Goal: Task Accomplishment & Management: Use online tool/utility

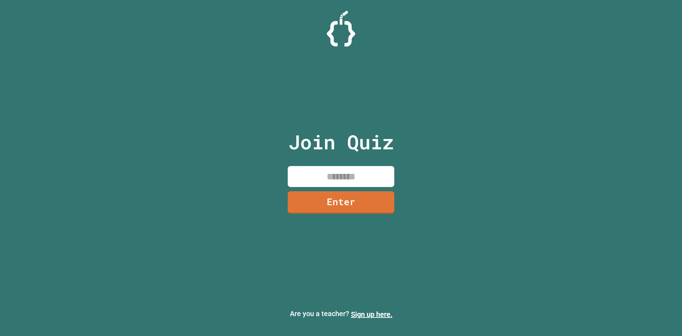
click at [334, 172] on input at bounding box center [341, 176] width 107 height 21
type input "********"
click at [342, 197] on link "Enter" at bounding box center [341, 201] width 105 height 23
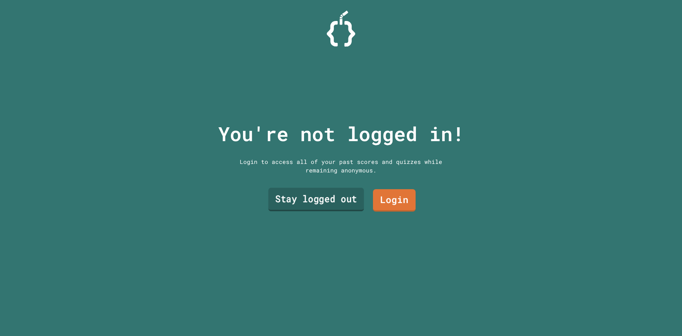
click at [354, 195] on link "Stay logged out" at bounding box center [316, 199] width 96 height 23
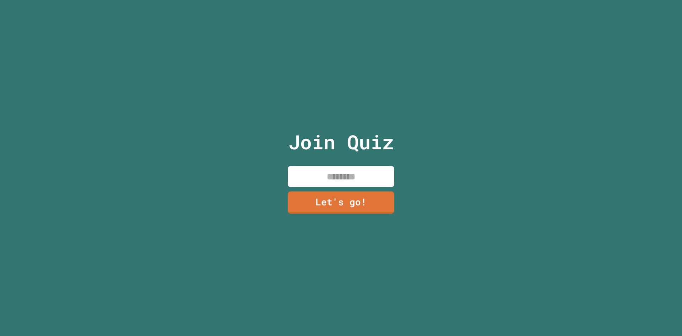
click at [345, 176] on input at bounding box center [341, 176] width 107 height 21
type input "****"
click at [338, 193] on link "Let's go!" at bounding box center [341, 201] width 104 height 23
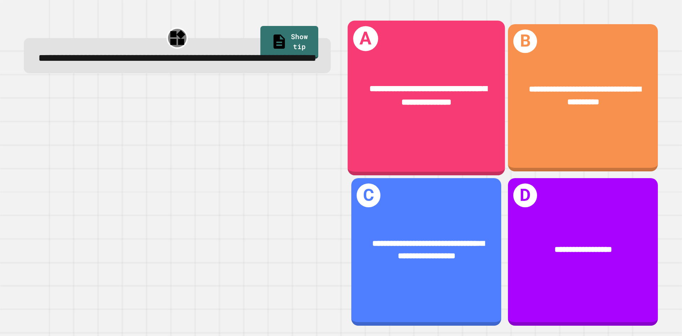
click at [384, 136] on div "**********" at bounding box center [426, 97] width 157 height 155
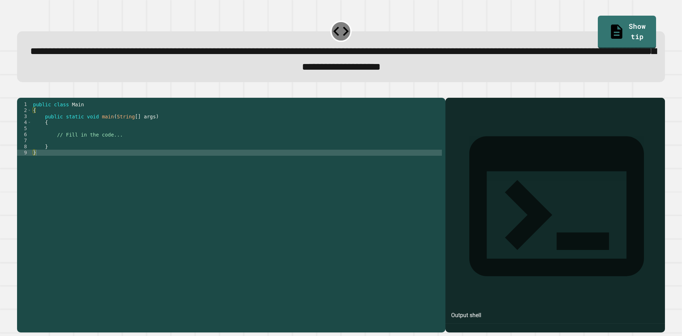
click at [86, 152] on div "public class Main { public static void main ( String [ ] args ) { // Fill in th…" at bounding box center [237, 206] width 410 height 211
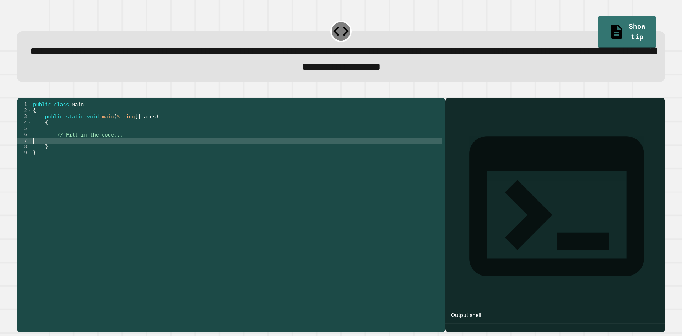
click at [86, 152] on div "public class Main { public static void main ( String [ ] args ) { // Fill in th…" at bounding box center [237, 206] width 410 height 211
type textarea "*"
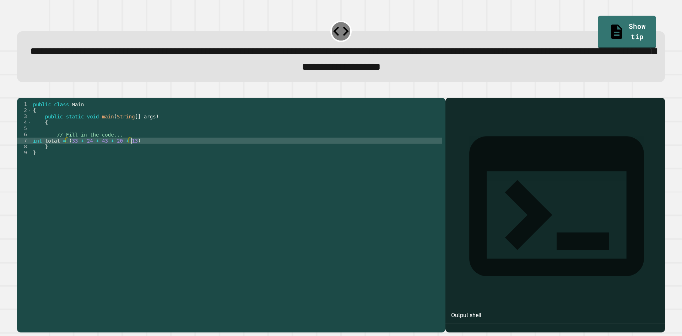
type textarea "**********"
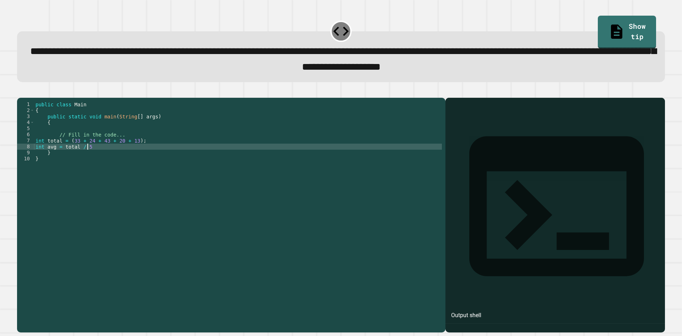
scroll to position [0, 3]
click at [38, 162] on div "public class Main { public static void main ( String [ ] args ) { // Fill in th…" at bounding box center [238, 206] width 408 height 211
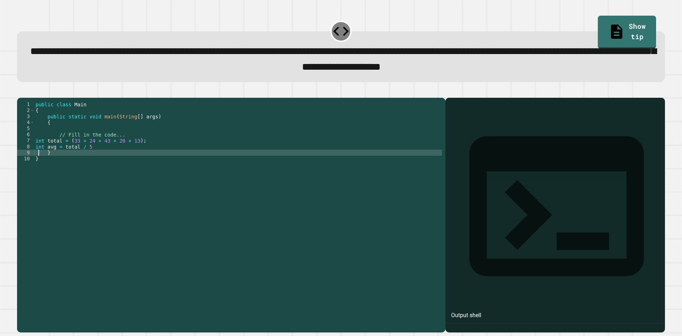
scroll to position [0, 1]
click at [40, 158] on div "public class Main { public static void main ( String [ ] args ) { // Fill in th…" at bounding box center [238, 206] width 408 height 211
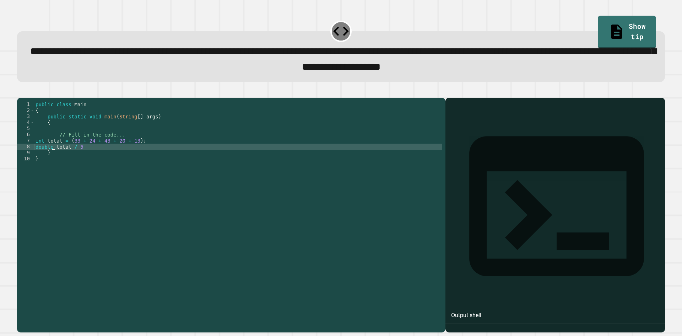
scroll to position [0, 1]
type textarea "**********"
click at [104, 157] on div "public class Main { public static void main ( String [ ] args ) { // Fill in th…" at bounding box center [238, 206] width 408 height 211
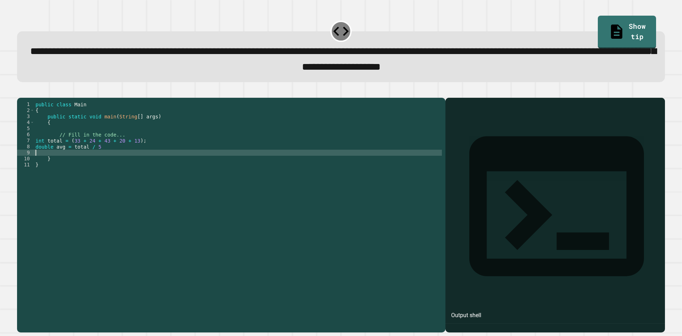
scroll to position [0, 0]
click at [104, 157] on div "public class Main { public static void main ( String [ ] args ) { // Fill in th…" at bounding box center [238, 206] width 408 height 211
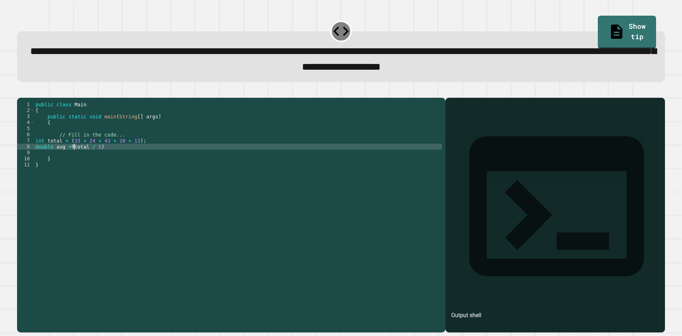
scroll to position [0, 2]
type textarea "**********"
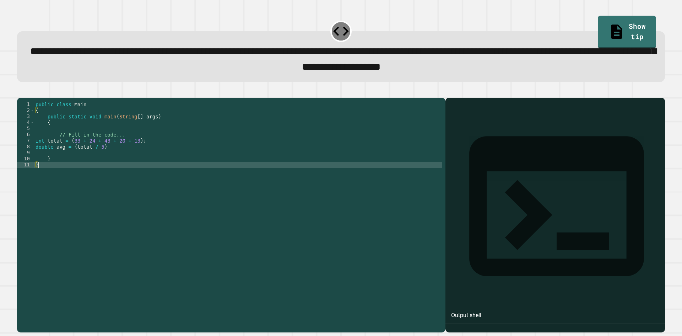
click at [114, 158] on div "public class Main { public static void main ( String [ ] args ) { // Fill in th…" at bounding box center [238, 206] width 408 height 211
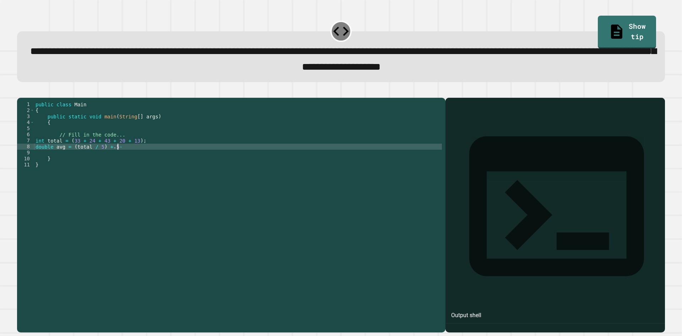
scroll to position [0, 5]
click at [70, 159] on div "public class Main { public static void main ( String [ ] args ) { // Fill in th…" at bounding box center [238, 206] width 408 height 211
type textarea "**********"
click at [175, 162] on div "public class Main { public static void main ( String [ ] args ) { // Fill in th…" at bounding box center [238, 206] width 408 height 211
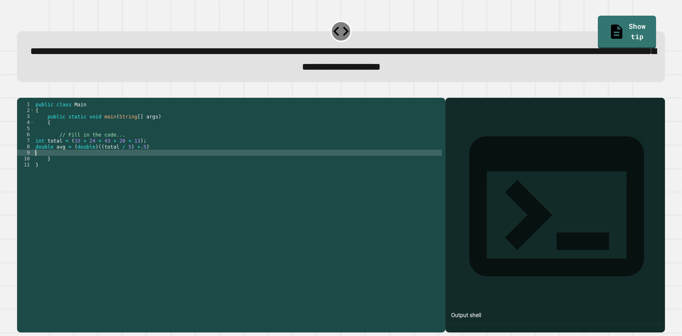
scroll to position [0, 0]
click at [181, 158] on div "public class Main { public static void main ( String [ ] args ) { // Fill in th…" at bounding box center [238, 206] width 408 height 211
click at [21, 92] on icon "button" at bounding box center [21, 92] width 0 height 0
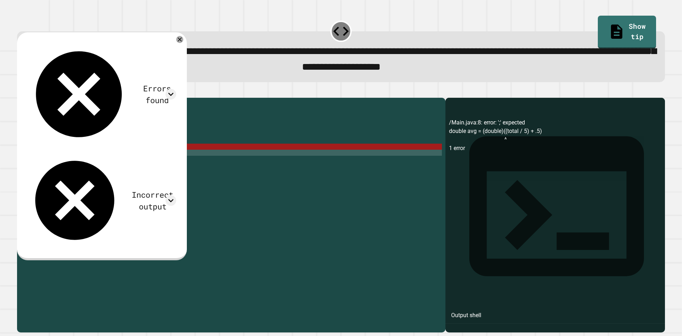
click at [171, 154] on div "public class Main { public static void main ( String [ ] args ) { // Fill in th…" at bounding box center [238, 206] width 408 height 211
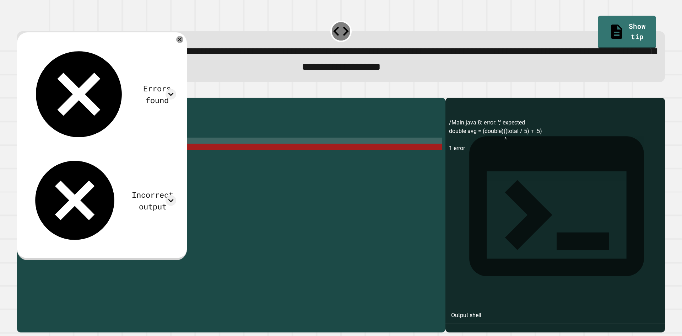
click at [168, 155] on div "public class Main { public static void main ( String [ ] args ) { // Fill in th…" at bounding box center [238, 206] width 408 height 211
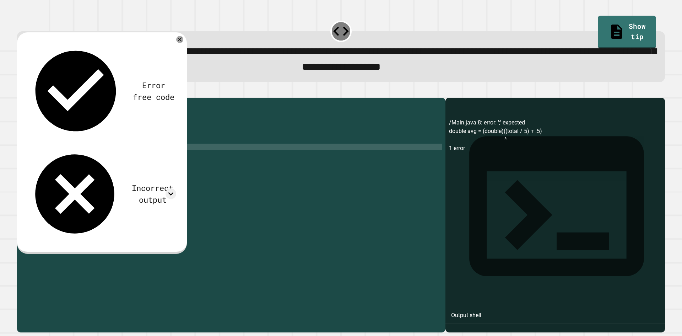
scroll to position [0, 7]
click at [21, 92] on icon "button" at bounding box center [21, 92] width 0 height 0
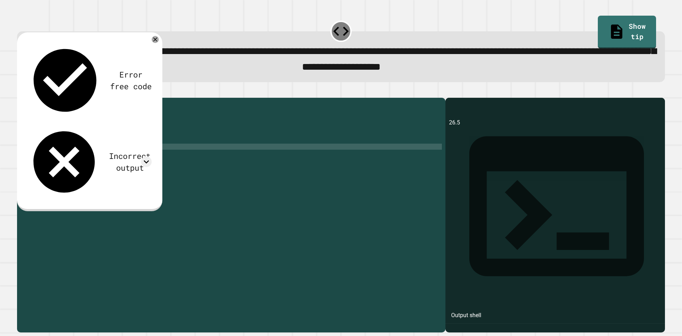
click at [84, 156] on div "public class Main { public static void main ( String [ ] args ) { // Fill in th…" at bounding box center [238, 206] width 408 height 211
click at [33, 91] on div "Error free code 26.5 Incorrect output Expected output 26 26.6 27 My output 26.5" at bounding box center [89, 121] width 145 height 179
click at [21, 92] on icon "button" at bounding box center [21, 92] width 0 height 0
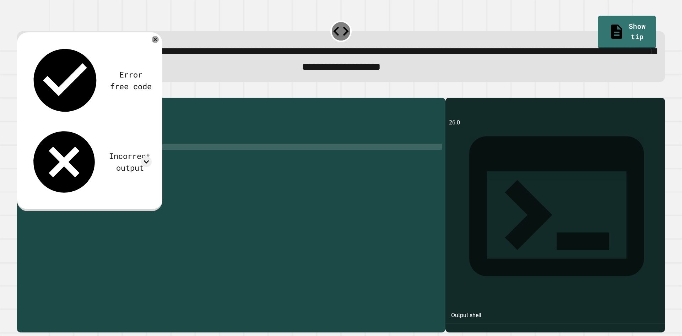
click at [118, 166] on div "public class Main { public static void main ( String [ ] args ) { // Fill in th…" at bounding box center [238, 206] width 408 height 211
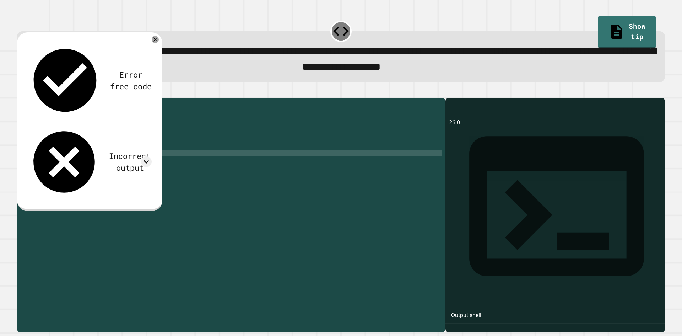
click at [81, 164] on div "public class Main { public static void main ( String [ ] args ) { // Fill in th…" at bounding box center [238, 206] width 408 height 211
type textarea "**********"
click at [21, 92] on icon "button" at bounding box center [21, 92] width 0 height 0
click at [154, 39] on icon at bounding box center [155, 39] width 9 height 9
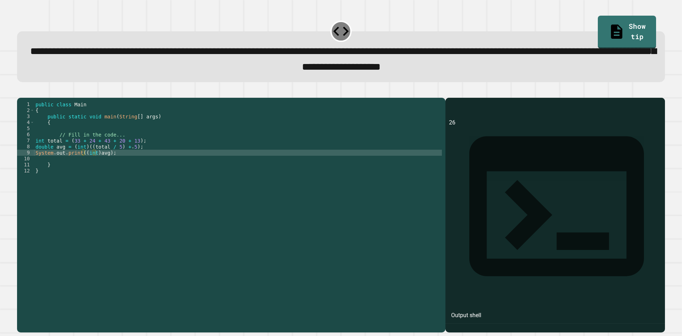
click at [148, 165] on div "public class Main { public static void main ( String [ ] args ) { // Fill in th…" at bounding box center [238, 206] width 408 height 211
click at [21, 92] on button "button" at bounding box center [21, 92] width 0 height 0
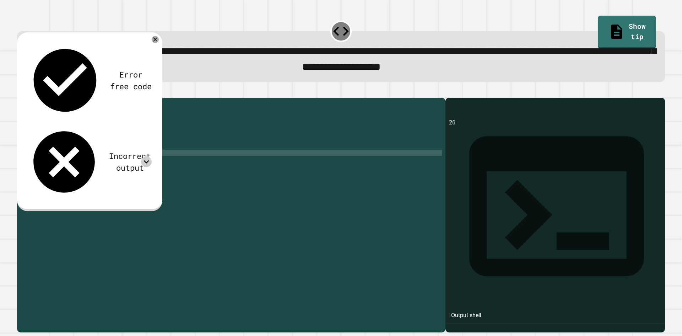
click at [147, 156] on icon at bounding box center [146, 161] width 11 height 11
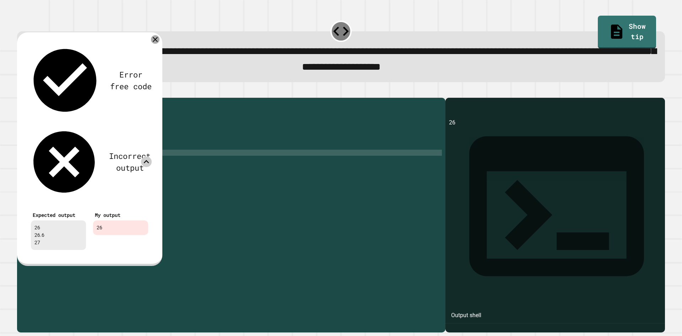
click at [158, 43] on icon at bounding box center [155, 39] width 9 height 9
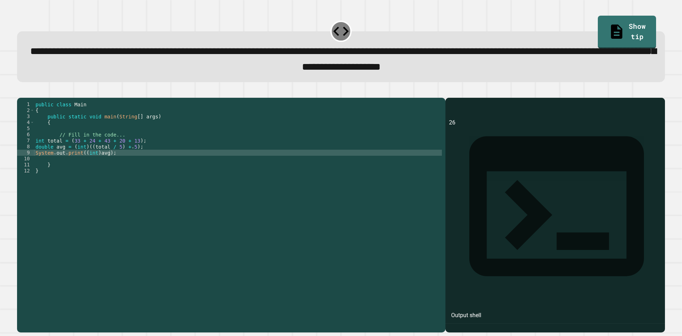
click at [112, 163] on div "public class Main { public static void main ( String [ ] args ) { // Fill in th…" at bounding box center [238, 206] width 408 height 211
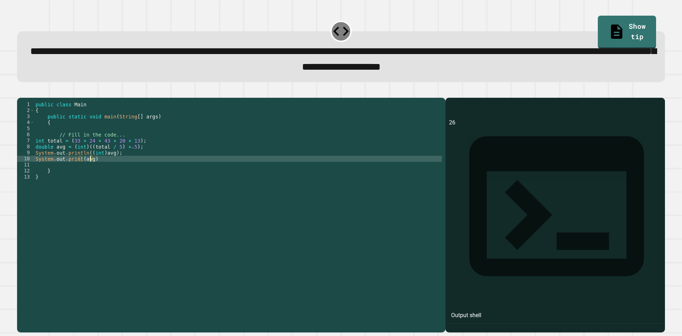
scroll to position [0, 4]
click at [28, 90] on div "**********" at bounding box center [341, 211] width 655 height 250
click at [27, 98] on icon "button" at bounding box center [25, 95] width 4 height 5
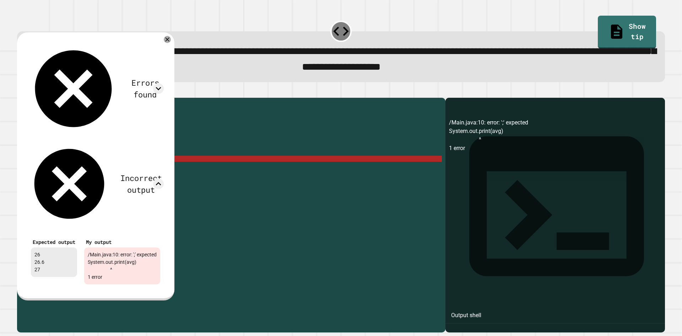
click at [108, 172] on div "public class Main { public static void main ( String [ ] args ) { // Fill in th…" at bounding box center [238, 206] width 408 height 211
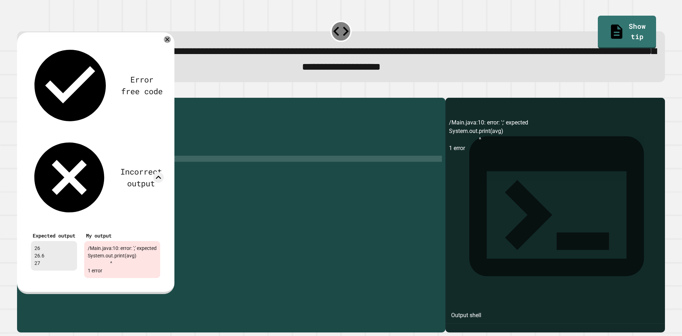
scroll to position [0, 4]
click at [169, 40] on icon at bounding box center [167, 39] width 4 height 4
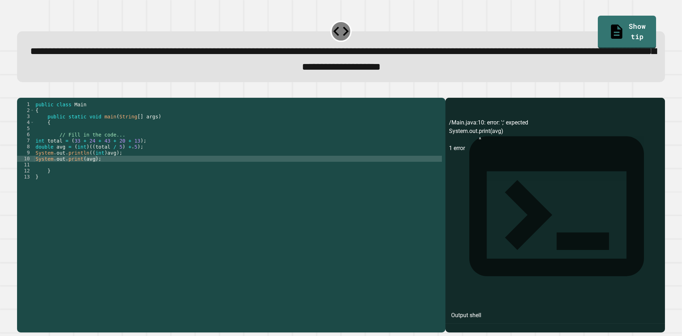
click at [21, 92] on button "button" at bounding box center [21, 92] width 0 height 0
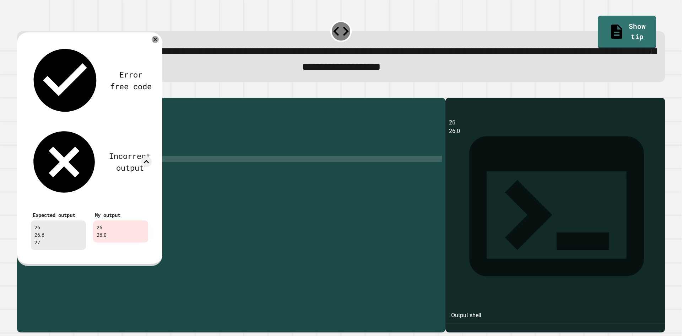
click at [116, 172] on div "public class Main { public static void main ( String [ ] args ) { // Fill in th…" at bounding box center [238, 206] width 408 height 211
drag, startPoint x: 91, startPoint y: 171, endPoint x: 94, endPoint y: 168, distance: 4.1
click at [91, 171] on div "public class Main { public static void main ( String [ ] args ) { // Fill in th…" at bounding box center [238, 206] width 408 height 211
type textarea "**********"
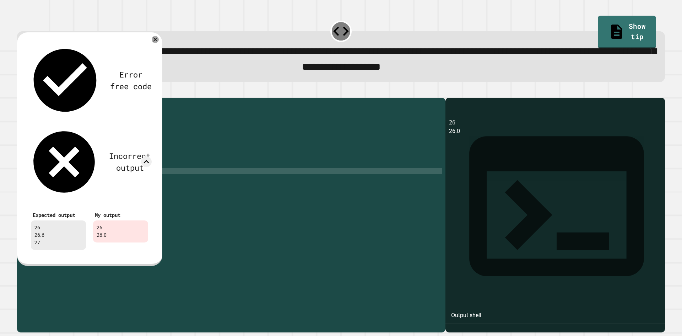
click at [82, 179] on div "public class Main { public static void main ( String [ ] args ) { // Fill in th…" at bounding box center [238, 206] width 408 height 211
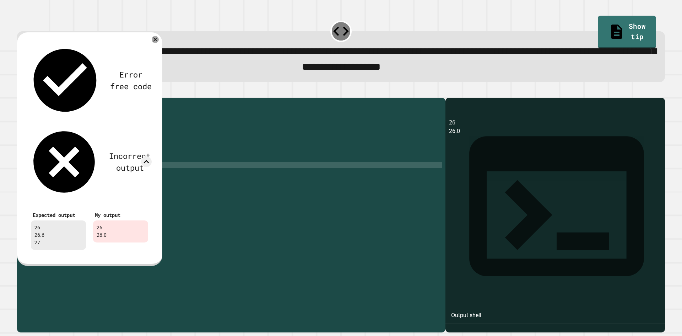
click at [82, 177] on div "public class Main { public static void main ( String [ ] args ) { // Fill in th…" at bounding box center [238, 206] width 408 height 211
drag, startPoint x: 160, startPoint y: 39, endPoint x: 155, endPoint y: 39, distance: 5.0
click at [156, 39] on div "Error free code 26 26.0 Incorrect output Expected output 26 26.6 27 My output 2…" at bounding box center [89, 148] width 145 height 233
click at [155, 39] on icon at bounding box center [155, 39] width 9 height 9
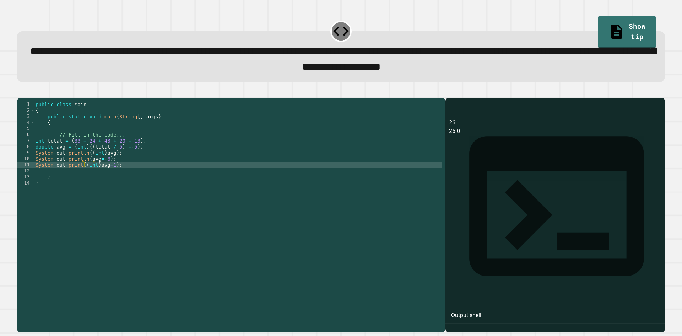
click at [21, 92] on button "button" at bounding box center [21, 92] width 0 height 0
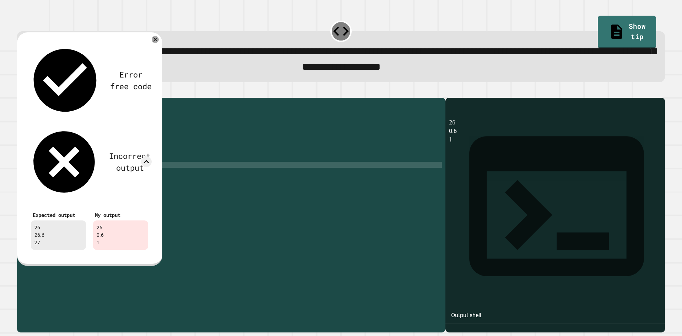
click at [93, 177] on div "public class Main { public static void main ( String [ ] args ) { // Fill in th…" at bounding box center [238, 206] width 408 height 211
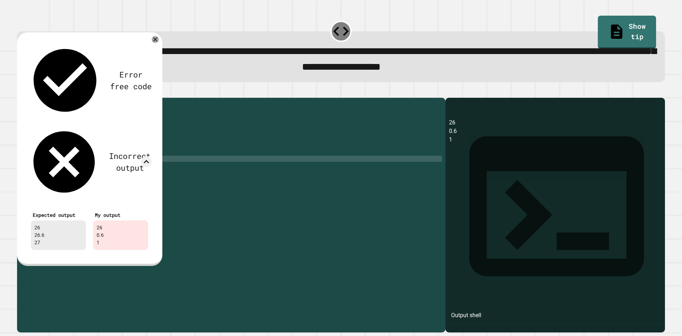
click at [97, 169] on div "public class Main { public static void main ( String [ ] args ) { // Fill in th…" at bounding box center [238, 206] width 408 height 211
type textarea "**********"
click at [154, 39] on icon at bounding box center [155, 39] width 8 height 8
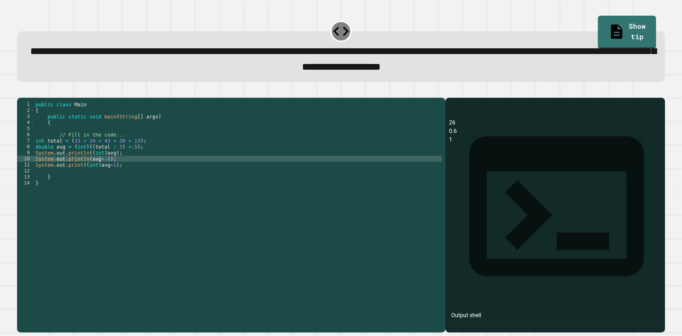
click at [21, 92] on icon "button" at bounding box center [21, 92] width 0 height 0
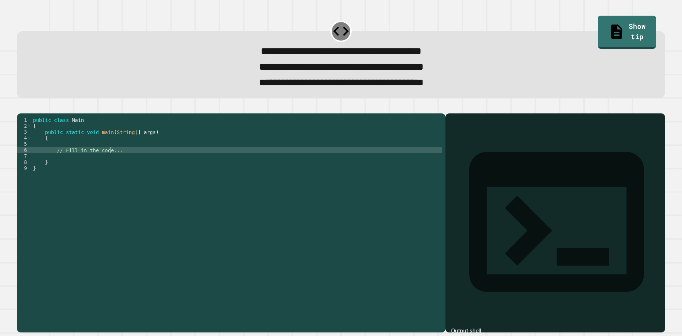
click at [110, 165] on div "public class Main { public static void main ( String [ ] args ) { // Fill in th…" at bounding box center [237, 213] width 410 height 193
click at [124, 169] on div "public class Main { public static void main ( String [ ] args ) { // Fill in th…" at bounding box center [237, 213] width 410 height 193
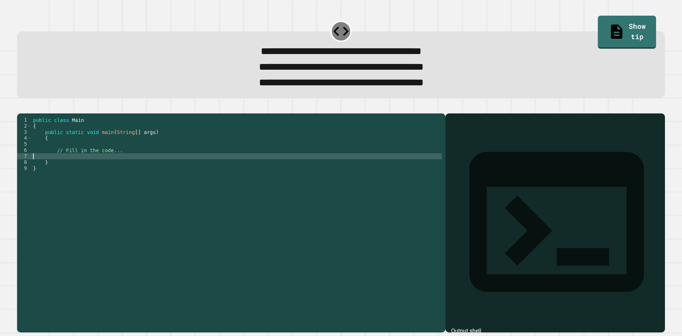
click at [129, 162] on div "public class Main { public static void main ( String [ ] args ) { // Fill in th…" at bounding box center [237, 213] width 410 height 193
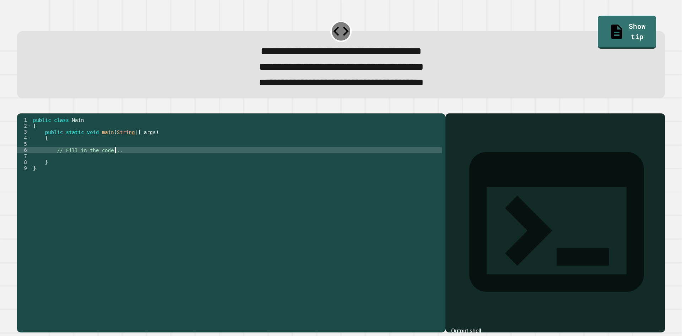
type textarea "**********"
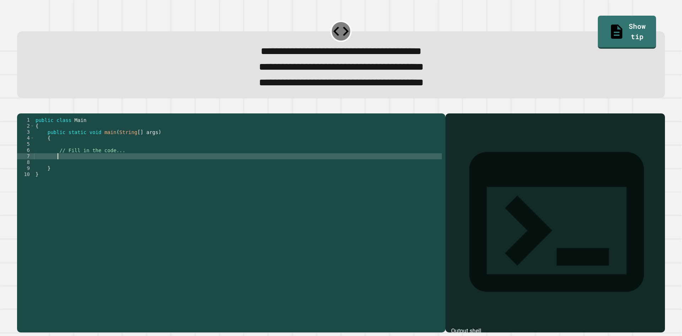
scroll to position [0, 1]
type textarea "*"
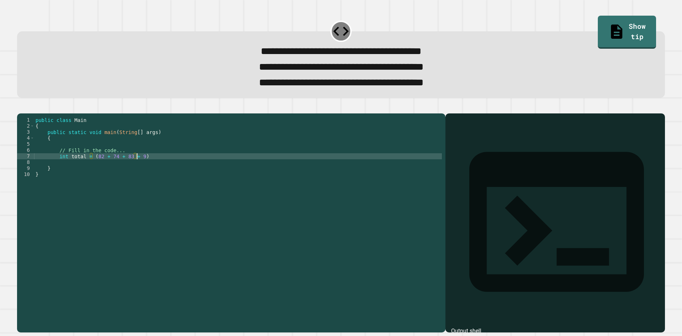
type textarea "**********"
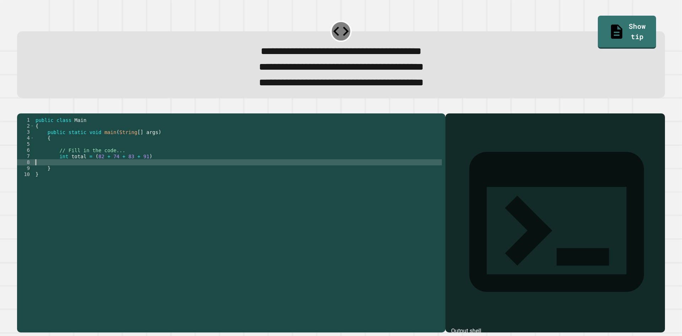
click at [215, 171] on div "public class Main { public static void main ( String [ ] args ) { // Fill in th…" at bounding box center [238, 213] width 408 height 193
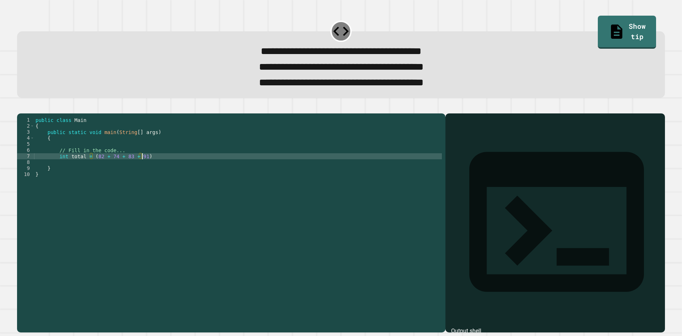
type textarea "**********"
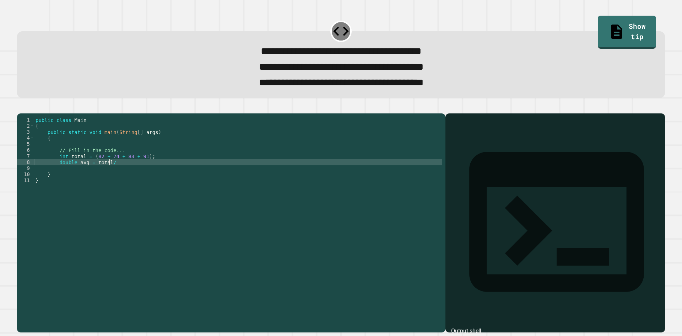
scroll to position [0, 5]
type textarea "**********"
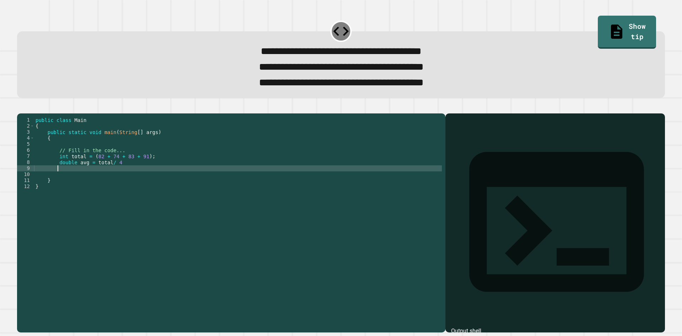
scroll to position [0, 1]
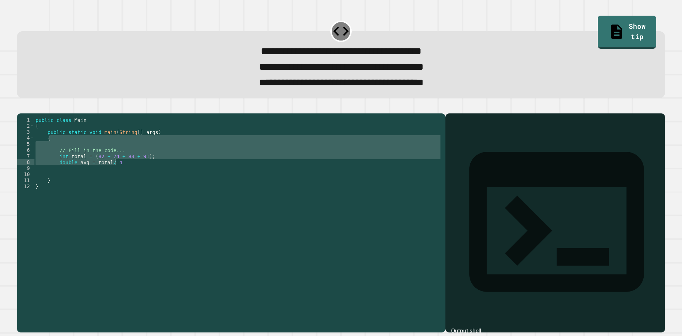
drag, startPoint x: 222, startPoint y: 175, endPoint x: 379, endPoint y: 183, distance: 156.6
click at [238, 174] on div "public class Main { public static void main ( String [ ] args ) { // Fill in th…" at bounding box center [238, 213] width 408 height 193
click at [298, 176] on div "public class Main { public static void main ( String [ ] args ) { // Fill in th…" at bounding box center [238, 207] width 408 height 181
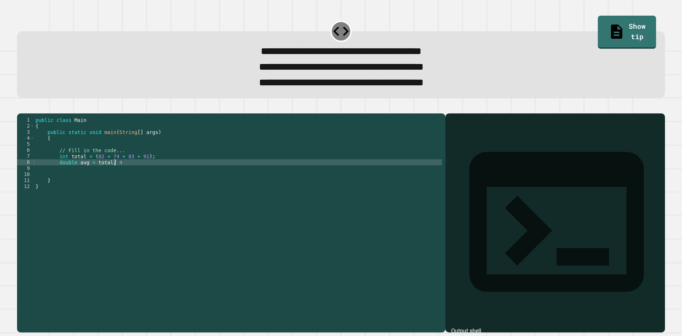
type textarea "**********"
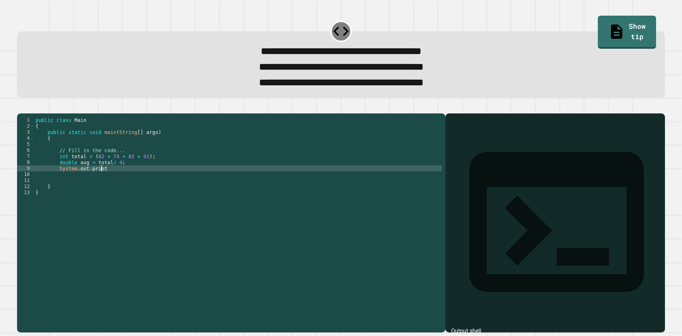
scroll to position [0, 4]
click at [139, 172] on div "public class Main { public static void main ( String [ ] args ) { // Fill in th…" at bounding box center [238, 213] width 408 height 193
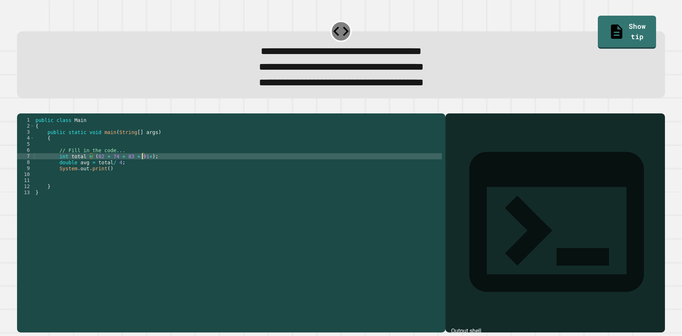
scroll to position [0, 8]
click at [112, 176] on div "public class Main { public static void main ( String [ ] args ) { // Fill in th…" at bounding box center [238, 213] width 408 height 193
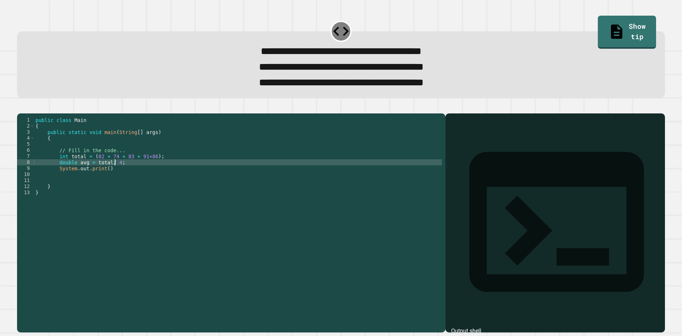
scroll to position [0, 5]
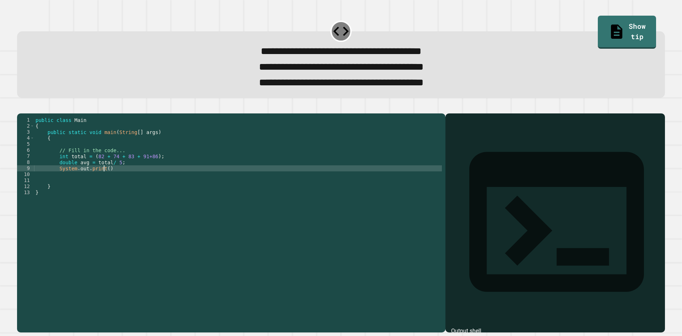
click at [103, 181] on div "public class Main { public static void main ( String [ ] args ) { // Fill in th…" at bounding box center [238, 213] width 408 height 193
click at [150, 182] on div "public class Main { public static void main ( String [ ] args ) { // Fill in th…" at bounding box center [238, 213] width 408 height 193
type textarea "**********"
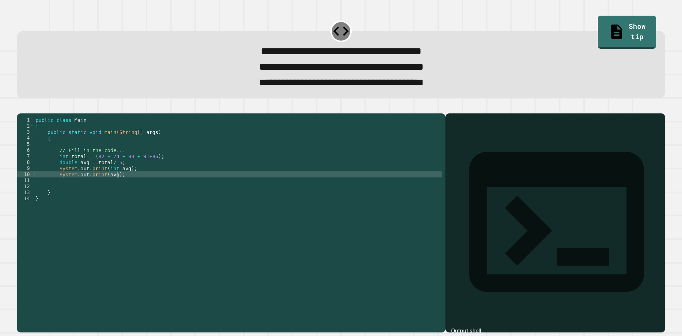
click at [98, 180] on div "public class Main { public static void main ( String [ ] args ) { // Fill in th…" at bounding box center [238, 213] width 408 height 193
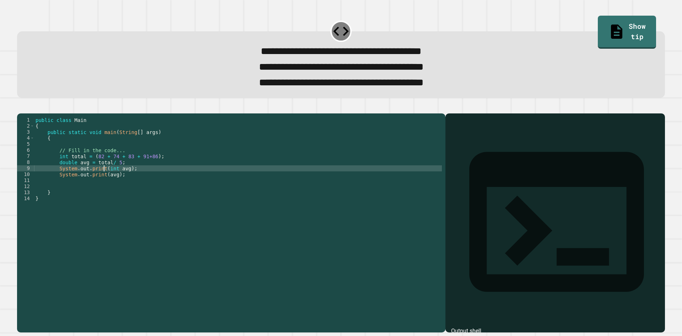
click at [103, 179] on div "public class Main { public static void main ( String [ ] args ) { // Fill in th…" at bounding box center [238, 213] width 408 height 193
click at [21, 107] on icon "button" at bounding box center [21, 107] width 0 height 0
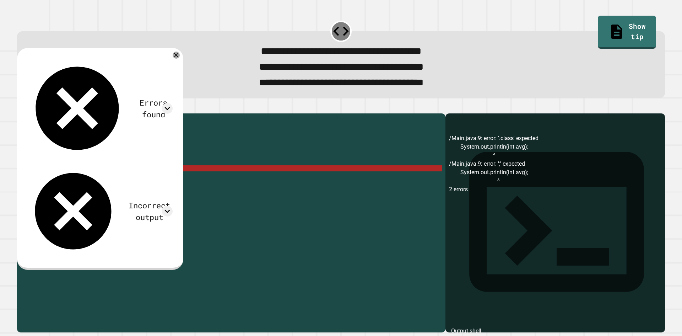
click at [160, 178] on div "public class Main { public static void main ( String [ ] args ) { // Fill in th…" at bounding box center [238, 213] width 408 height 193
click at [112, 178] on div "public class Main { public static void main ( String [ ] args ) { // Fill in th…" at bounding box center [238, 213] width 408 height 193
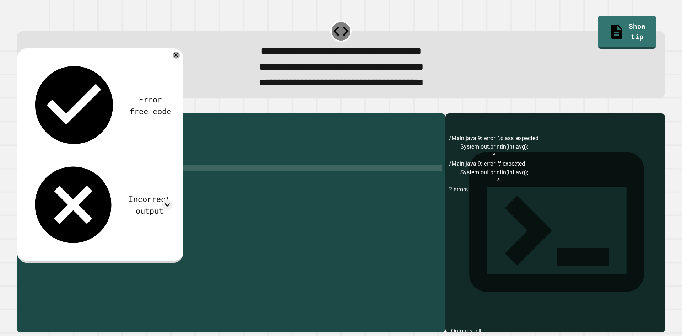
scroll to position [0, 6]
click at [21, 107] on button "button" at bounding box center [21, 107] width 0 height 0
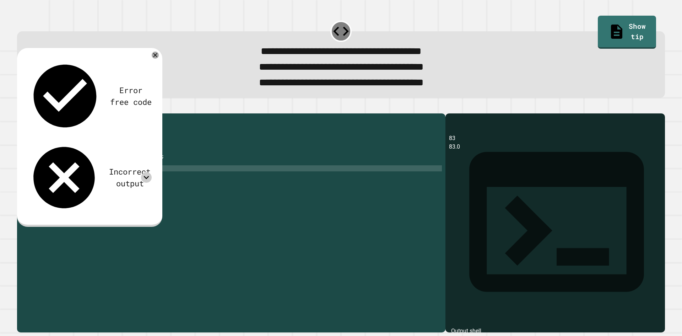
click at [147, 172] on icon at bounding box center [146, 177] width 11 height 11
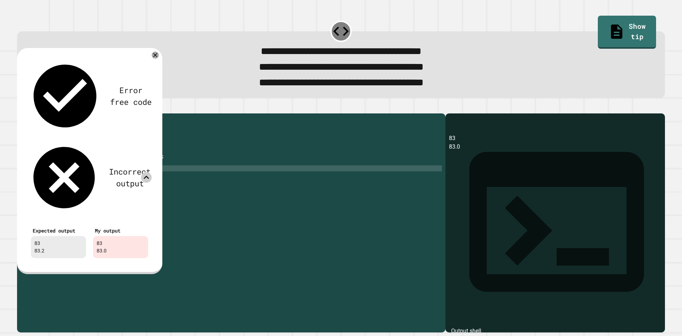
click at [147, 176] on icon at bounding box center [146, 177] width 5 height 3
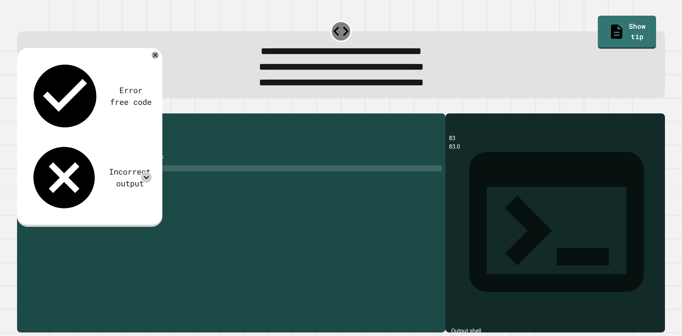
scroll to position [0, 6]
click at [103, 187] on div "public class Main { public static void main ( String [ ] args ) { // Fill in th…" at bounding box center [238, 213] width 408 height 193
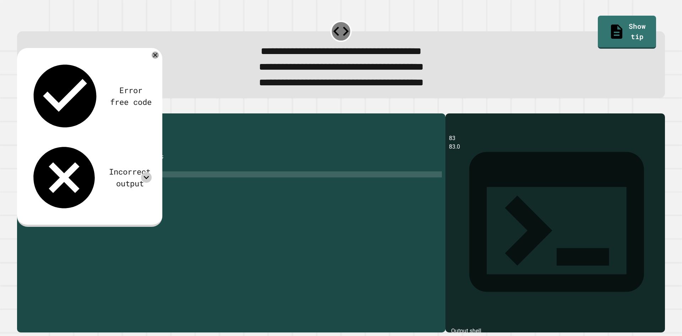
click at [150, 172] on icon at bounding box center [146, 177] width 11 height 11
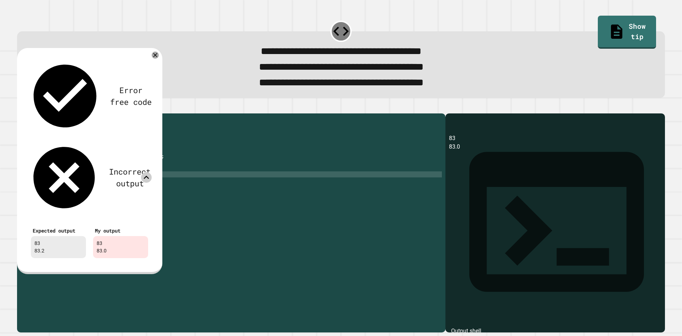
click at [150, 172] on icon at bounding box center [146, 177] width 11 height 11
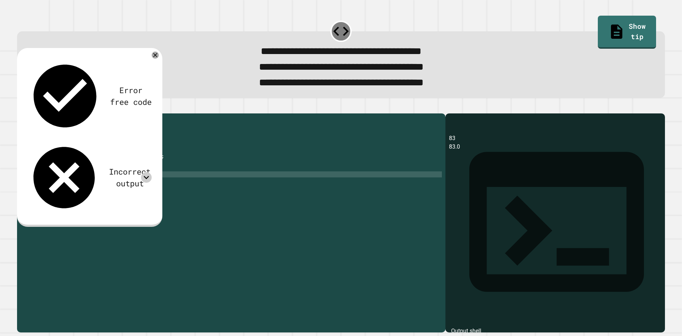
click at [109, 187] on div "public class Main { public static void main ( String [ ] args ) { // Fill in th…" at bounding box center [238, 213] width 408 height 193
click at [113, 187] on div "public class Main { public static void main ( String [ ] args ) { // Fill in th…" at bounding box center [238, 213] width 408 height 193
type textarea "**********"
click at [27, 114] on icon "button" at bounding box center [25, 111] width 4 height 5
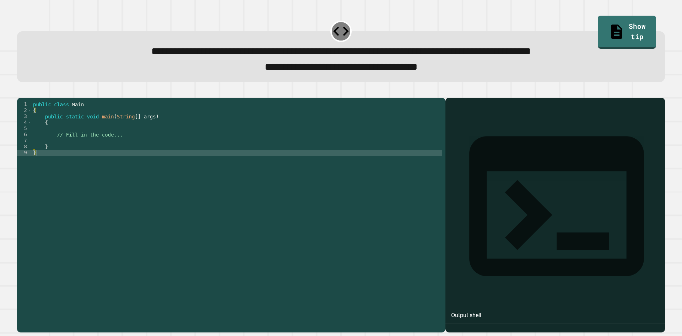
click at [127, 156] on div "public class Main { public static void main ( String [ ] args ) { // Fill in th…" at bounding box center [237, 206] width 410 height 211
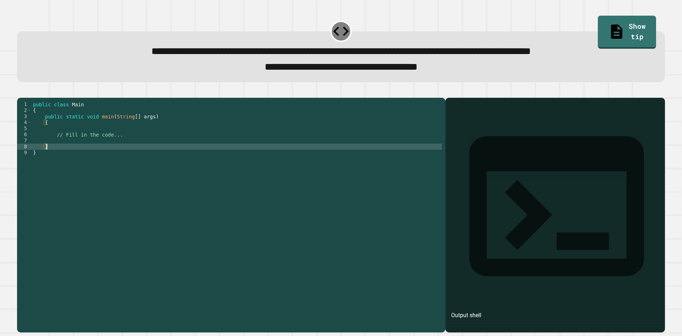
click at [129, 149] on div "public class Main { public static void main ( String [ ] args ) { // Fill in th…" at bounding box center [237, 206] width 410 height 211
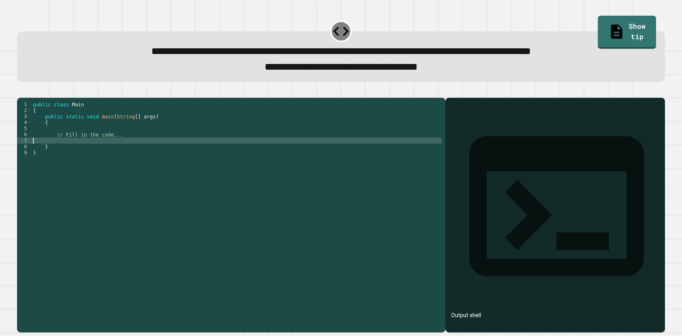
click at [131, 149] on div "public class Main { public static void main ( String [ ] args ) { // Fill in th…" at bounding box center [237, 206] width 410 height 211
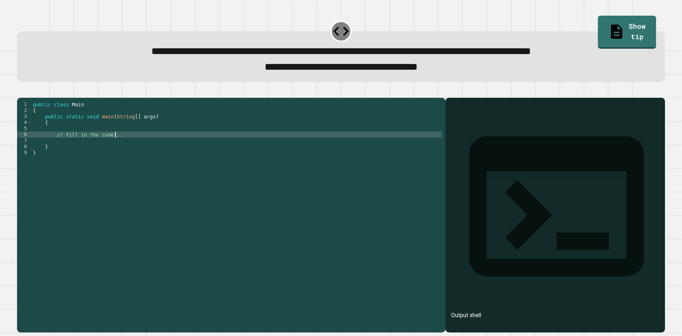
type textarea "**********"
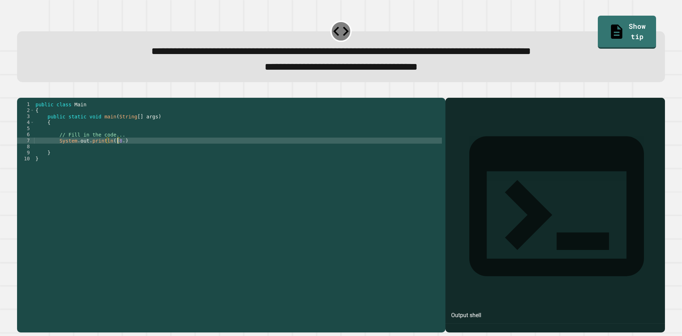
scroll to position [0, 6]
type textarea "**********"
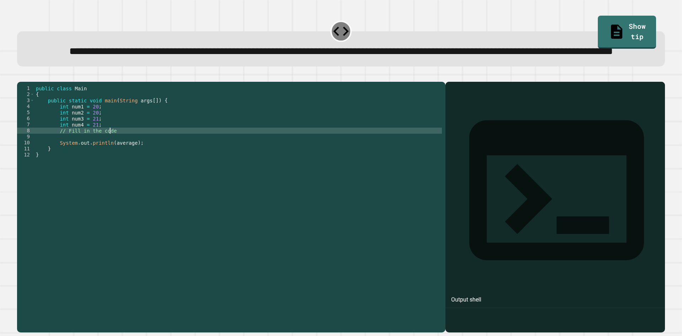
click at [162, 155] on div "public class Main { public static void main ( String args [ ]) { int num1 = 20 …" at bounding box center [238, 190] width 408 height 211
click at [160, 163] on div "public class Main { public static void main ( String args [ ]) { int num1 = 20 …" at bounding box center [238, 190] width 408 height 211
type textarea "*"
click at [94, 164] on div "public class Main { public static void main ( String args [ ]) { int num1 = 20 …" at bounding box center [238, 190] width 408 height 211
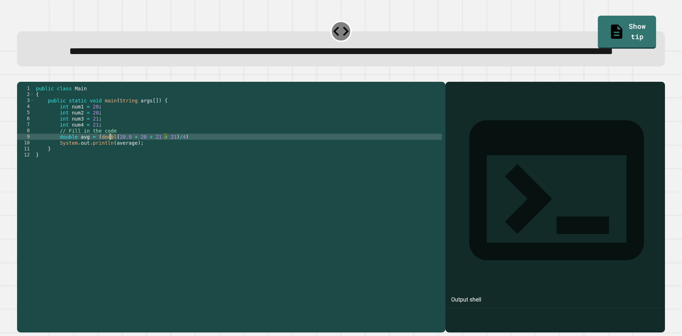
scroll to position [0, 5]
click at [217, 172] on div "public class Main { public static void main ( String args [ ]) { int num1 = 20 …" at bounding box center [238, 190] width 408 height 211
click at [216, 166] on div "public class Main { public static void main ( String args [ ]) { int num1 = 20 …" at bounding box center [238, 190] width 408 height 211
click at [33, 82] on div at bounding box center [341, 77] width 648 height 9
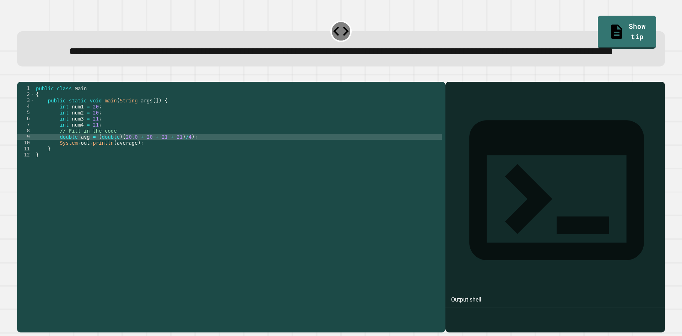
click at [21, 76] on icon "button" at bounding box center [21, 76] width 0 height 0
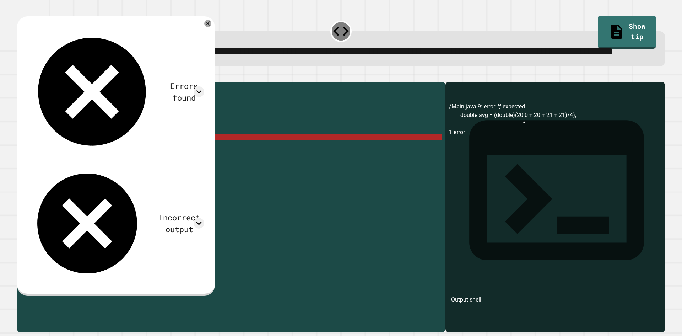
click at [203, 53] on div "Errors found" at bounding box center [115, 91] width 177 height 129
click at [204, 86] on icon at bounding box center [199, 91] width 11 height 11
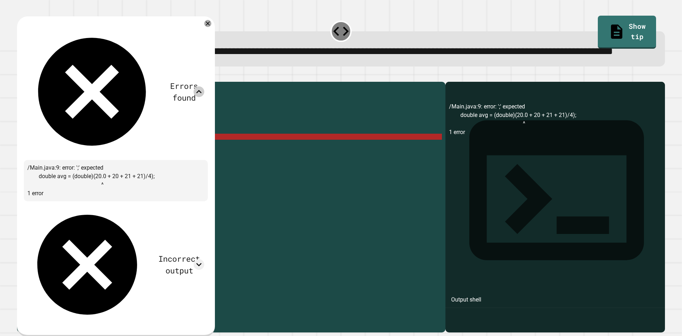
click at [204, 86] on icon at bounding box center [199, 91] width 11 height 11
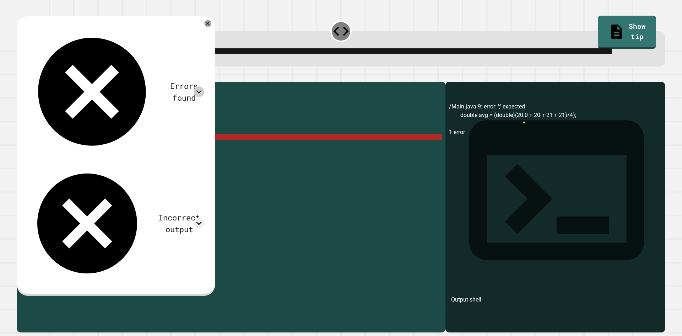
click at [130, 166] on div "public class Main { public static void main ( String args [ ]) { int num1 = 20 …" at bounding box center [238, 190] width 408 height 211
click at [122, 164] on div "public class Main { public static void main ( String args [ ]) { int num1 = 20 …" at bounding box center [238, 190] width 408 height 211
click at [128, 165] on div "public class Main { public static void main ( String args [ ]) { int num1 = 20 …" at bounding box center [238, 190] width 408 height 211
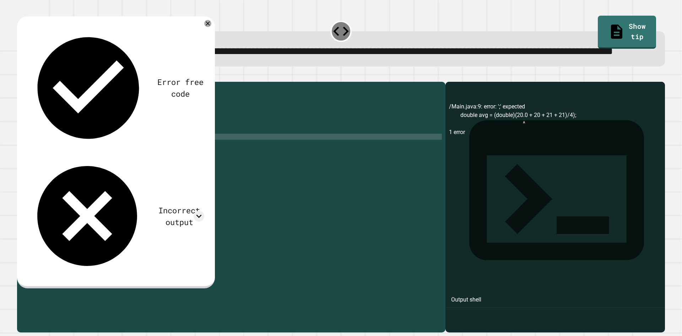
click at [21, 76] on icon "button" at bounding box center [21, 76] width 0 height 0
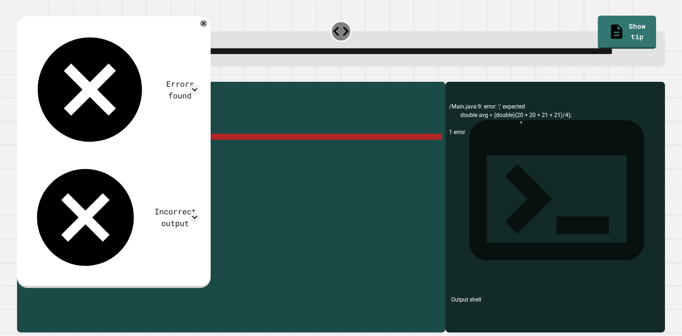
click at [164, 165] on div "public class Main { public static void main ( String args [ ]) { int num1 = 20 …" at bounding box center [238, 190] width 408 height 211
drag, startPoint x: 164, startPoint y: 165, endPoint x: 118, endPoint y: 162, distance: 45.9
click at [118, 162] on div "public class Main { public static void main ( String args [ ]) { int num1 = 20 …" at bounding box center [238, 190] width 408 height 211
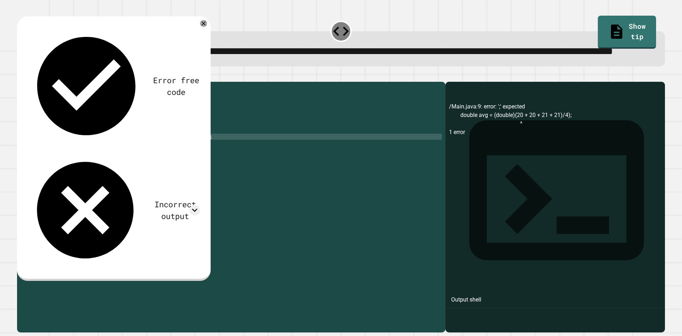
scroll to position [0, 11]
click at [21, 76] on button "button" at bounding box center [21, 76] width 0 height 0
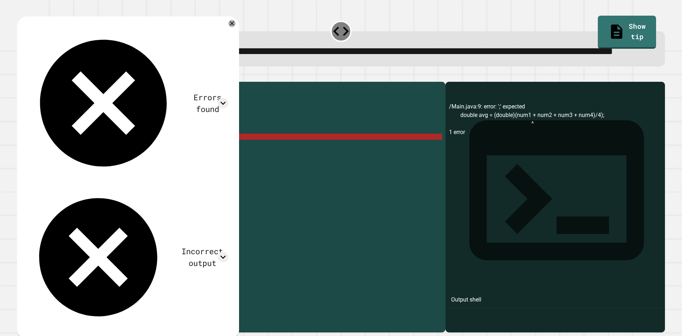
click at [189, 165] on div "public class Main { public static void main ( String args [ ]) { int num1 = 20 …" at bounding box center [238, 190] width 408 height 211
click at [117, 166] on div "public class Main { public static void main ( String args [ ]) { int num1 = 20 …" at bounding box center [238, 190] width 408 height 211
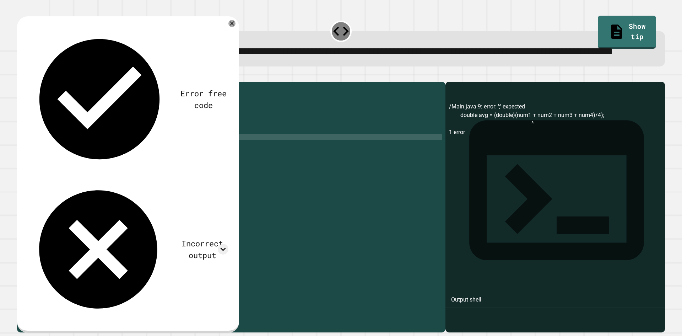
type textarea "**********"
click at [21, 76] on button "button" at bounding box center [21, 76] width 0 height 0
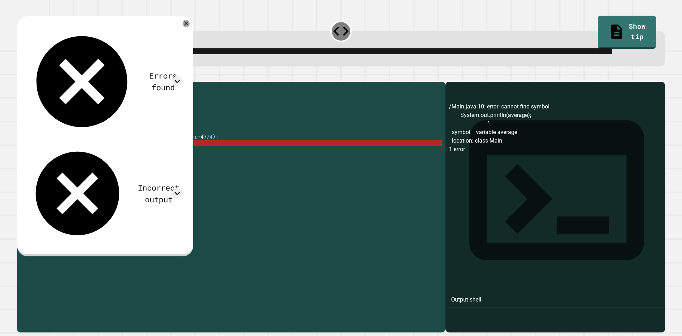
click at [172, 169] on div "public class Main { public static void main ( String args [ ]) { int num1 = 20 …" at bounding box center [238, 190] width 408 height 211
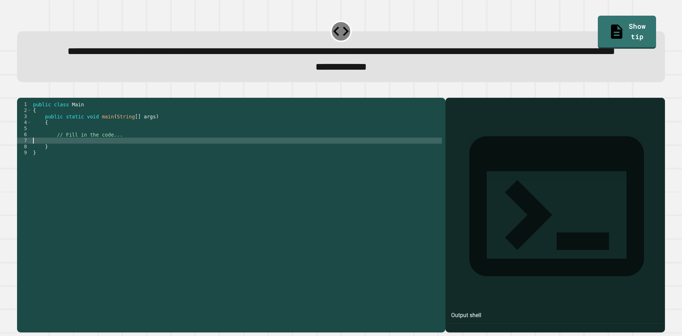
click at [129, 168] on div "public class Main { public static void main ( String [ ] args ) { // Fill in th…" at bounding box center [237, 197] width 410 height 193
click at [133, 155] on div "public class Main { public static void main ( String [ ] args ) { // Fill in th…" at bounding box center [237, 197] width 410 height 193
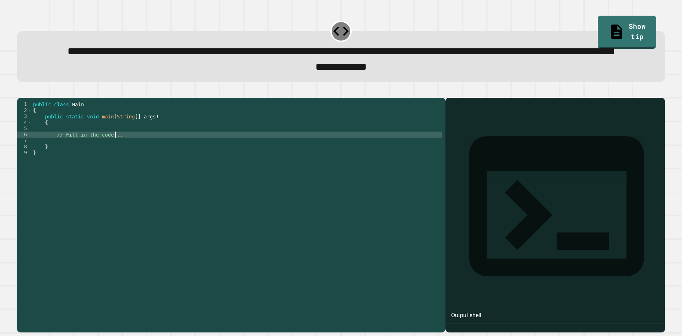
click at [131, 164] on div "public class Main { public static void main ( String [ ] args ) { // Fill in th…" at bounding box center [237, 197] width 410 height 193
type textarea "**********"
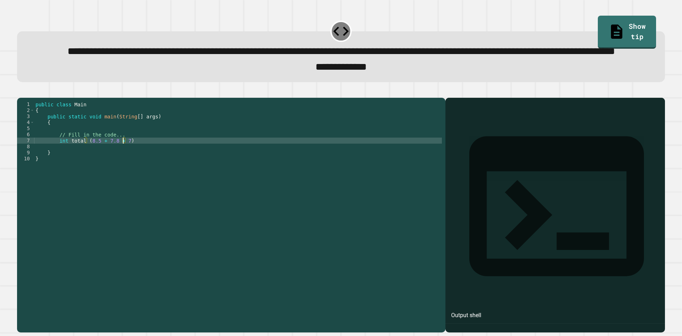
scroll to position [0, 6]
type textarea "**********"
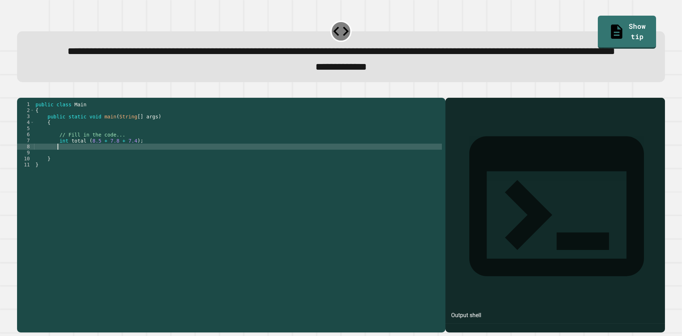
scroll to position [0, 1]
type textarea "*"
click at [160, 167] on div "public class Main { public static void main ( String [ ] args ) { // Fill in th…" at bounding box center [238, 197] width 408 height 193
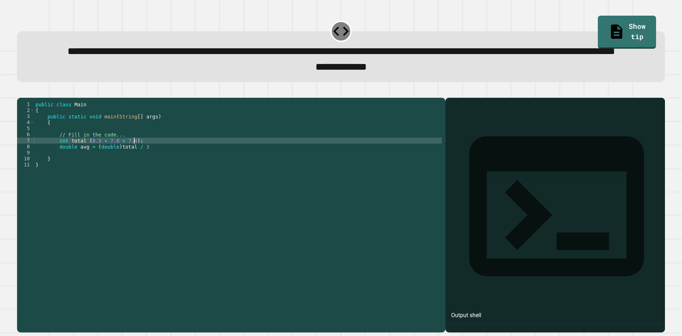
click at [161, 172] on div "public class Main { public static void main ( String [ ] args ) { // Fill in th…" at bounding box center [238, 197] width 408 height 193
click at [160, 175] on div "public class Main { public static void main ( String [ ] args ) { // Fill in th…" at bounding box center [238, 191] width 408 height 181
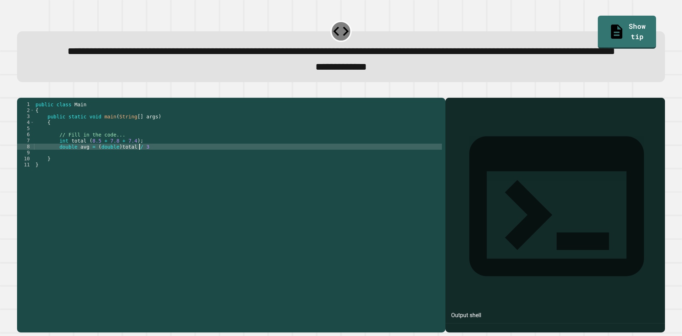
type textarea "**********"
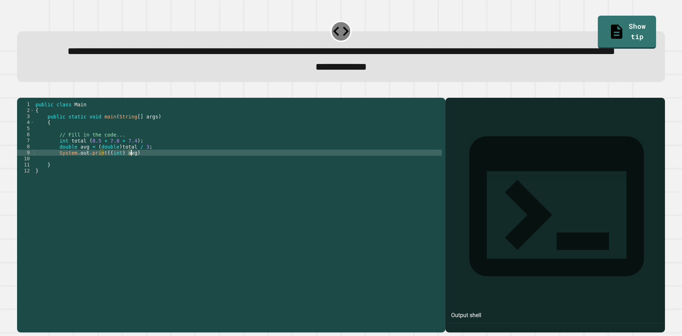
scroll to position [0, 6]
click at [21, 92] on button "button" at bounding box center [21, 92] width 0 height 0
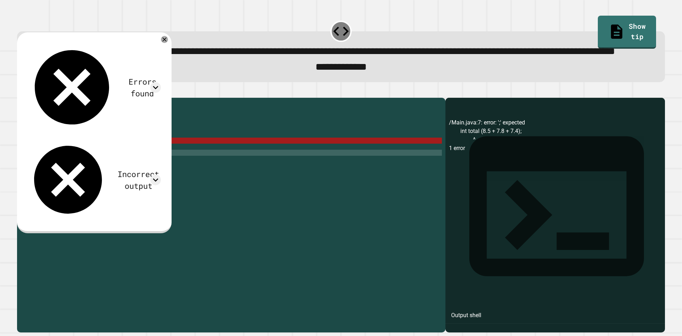
click at [137, 170] on div "public class Main { public static void main ( String [ ] args ) { // Fill in th…" at bounding box center [238, 197] width 408 height 193
click at [98, 168] on div "public class Main { public static void main ( String [ ] args ) { // Fill in th…" at bounding box center [238, 197] width 408 height 193
click at [141, 167] on div "public class Main { public static void main ( String [ ] args ) { // Fill in th…" at bounding box center [238, 197] width 408 height 193
click at [88, 171] on div "public class Main { public static void main ( String [ ] args ) { // Fill in th…" at bounding box center [238, 197] width 408 height 193
drag, startPoint x: 82, startPoint y: 167, endPoint x: 72, endPoint y: 174, distance: 12.3
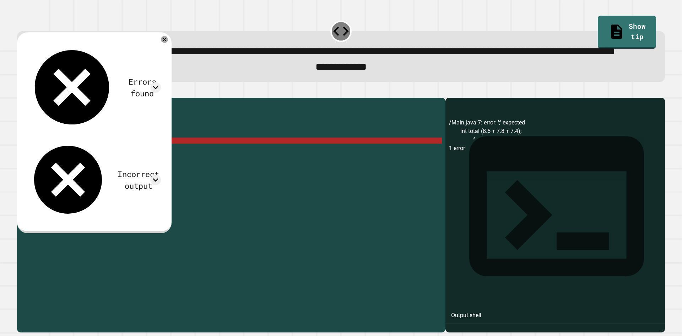
click at [82, 171] on div "public class Main { public static void main ( String [ ] args ) { // Fill in th…" at bounding box center [238, 197] width 408 height 193
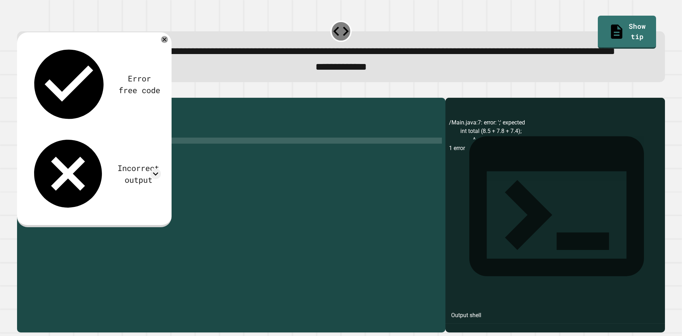
click at [21, 92] on button "button" at bounding box center [21, 92] width 0 height 0
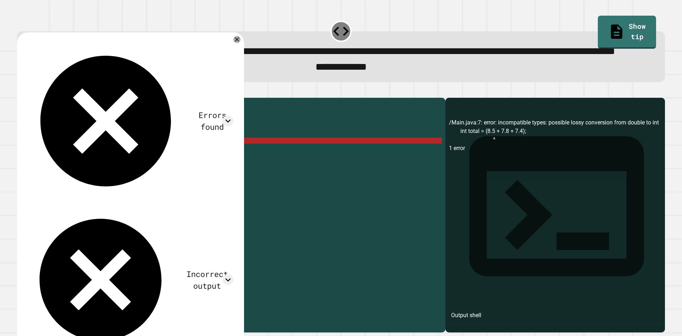
click at [64, 168] on div "public class Main { public static void main ( String [ ] args ) { // Fill in th…" at bounding box center [238, 197] width 408 height 193
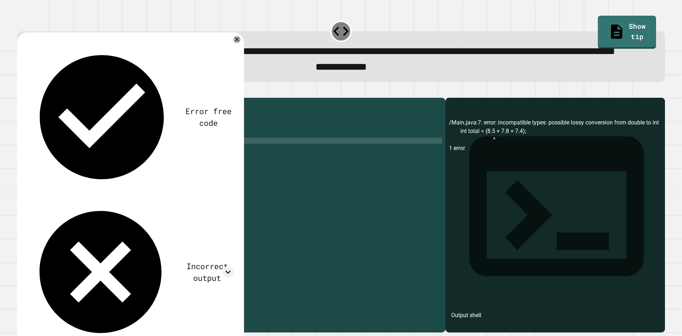
scroll to position [0, 2]
click at [27, 98] on icon "button" at bounding box center [25, 95] width 4 height 5
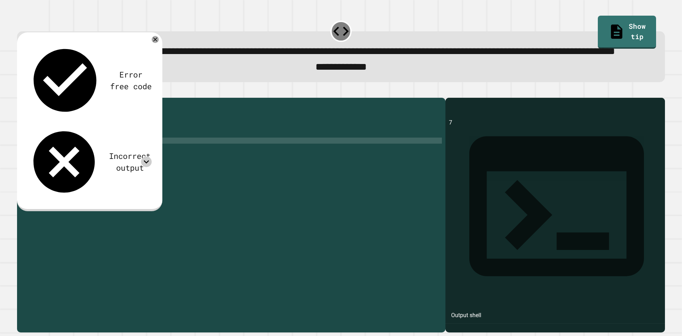
click at [151, 156] on div at bounding box center [146, 161] width 11 height 11
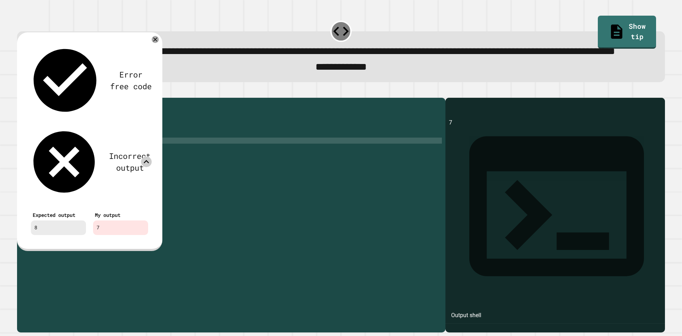
click at [151, 156] on div at bounding box center [146, 161] width 11 height 11
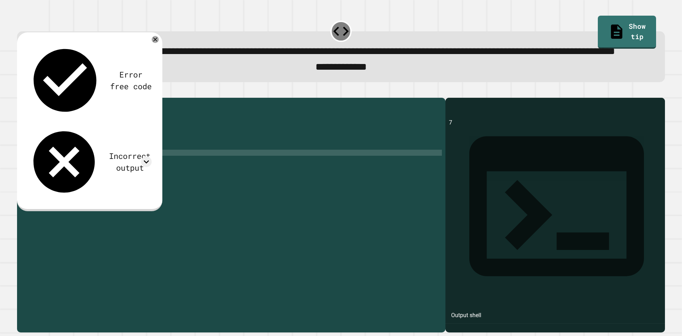
click at [128, 182] on div "public class Main { public static void main ( String [ ] args ) { // Fill in th…" at bounding box center [238, 197] width 408 height 193
type textarea "**********"
click at [21, 92] on icon "button" at bounding box center [21, 92] width 0 height 0
